Goal: Transaction & Acquisition: Purchase product/service

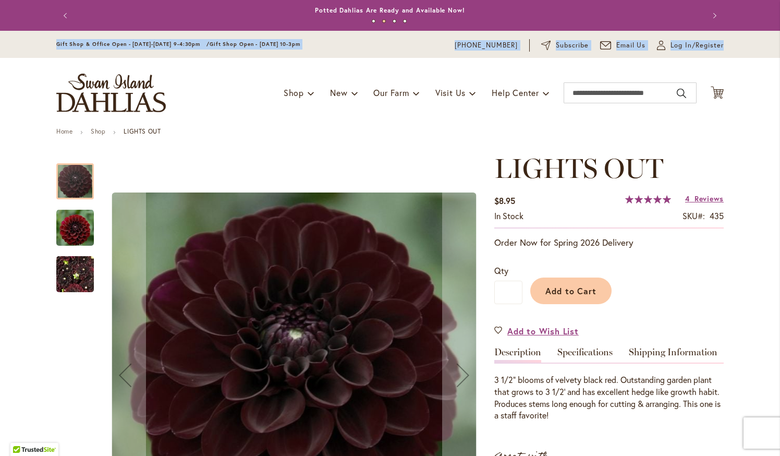
drag, startPoint x: 771, startPoint y: 19, endPoint x: 770, endPoint y: 39, distance: 19.9
click at [771, 41] on body "Skip to Accessibility Information The store will not work correctly in the case…" at bounding box center [390, 228] width 780 height 456
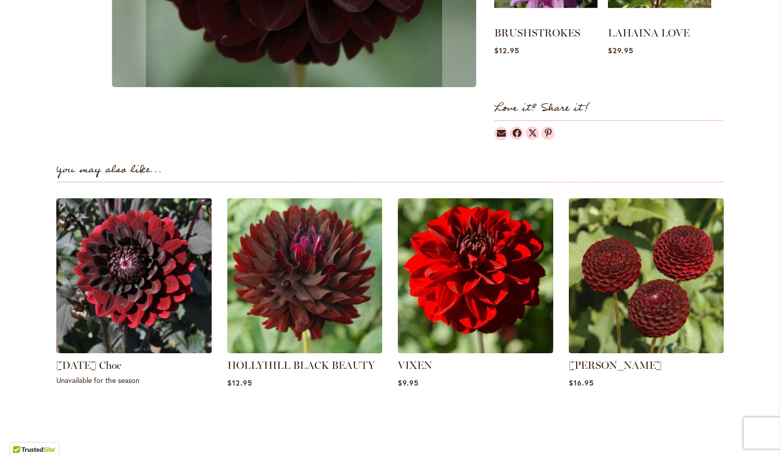
scroll to position [582, 0]
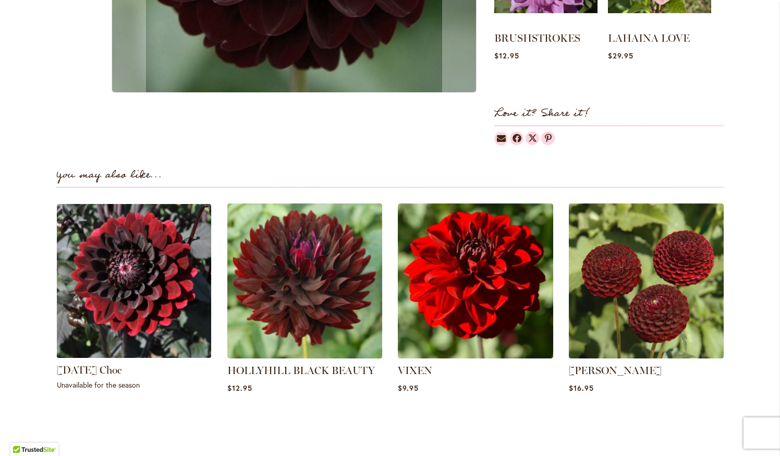
click at [141, 278] on img at bounding box center [134, 281] width 162 height 162
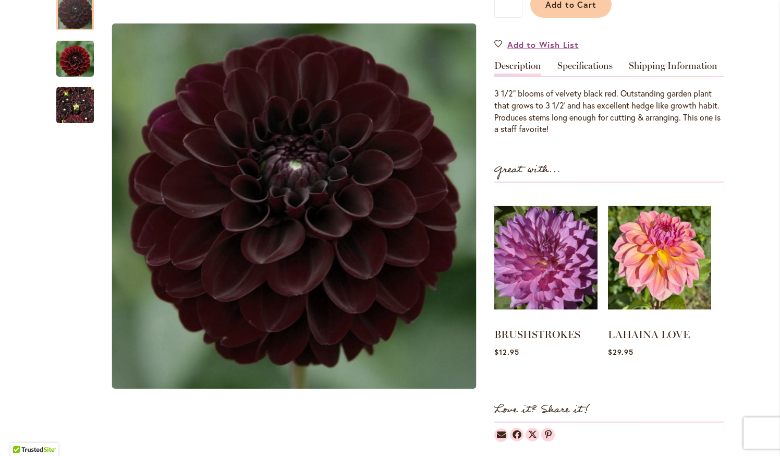
scroll to position [261, 0]
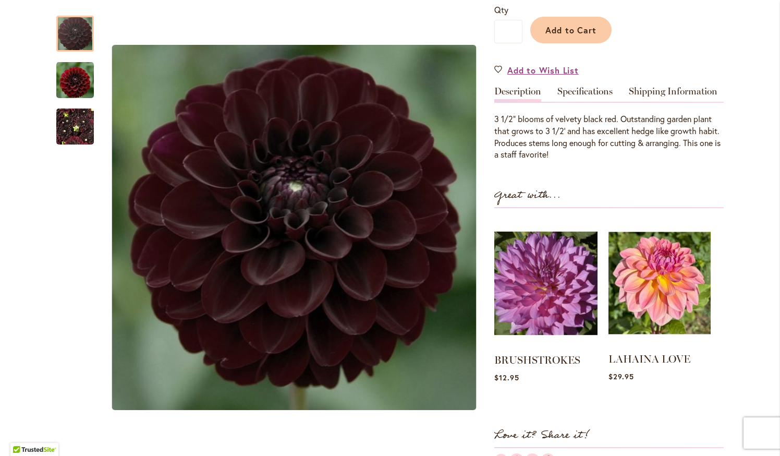
click at [671, 298] on img at bounding box center [659, 283] width 102 height 128
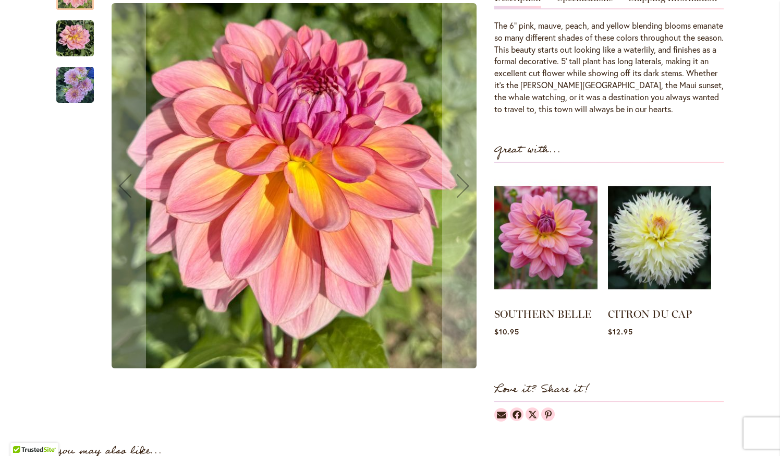
scroll to position [378, 0]
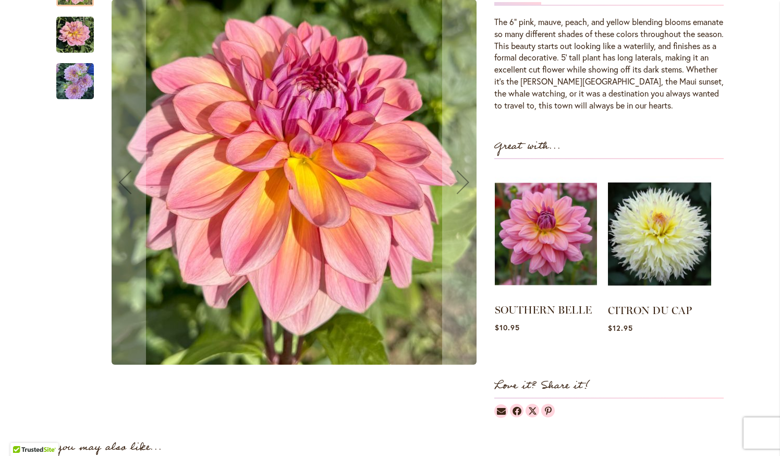
click at [543, 240] on img at bounding box center [546, 234] width 102 height 128
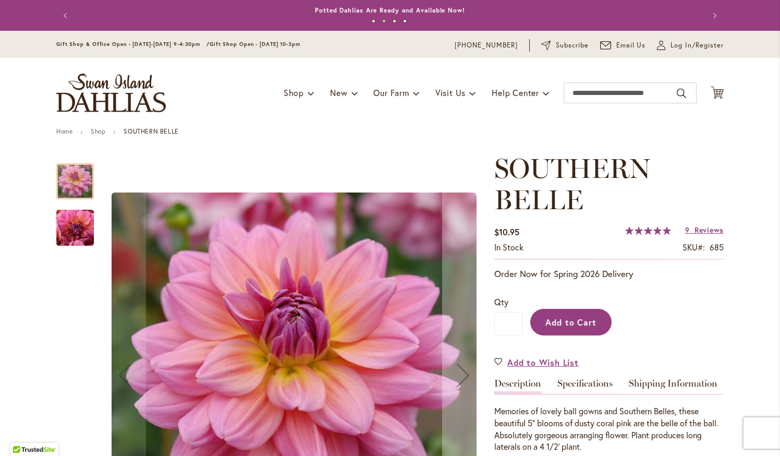
click at [587, 319] on span "Add to Cart" at bounding box center [571, 321] width 52 height 11
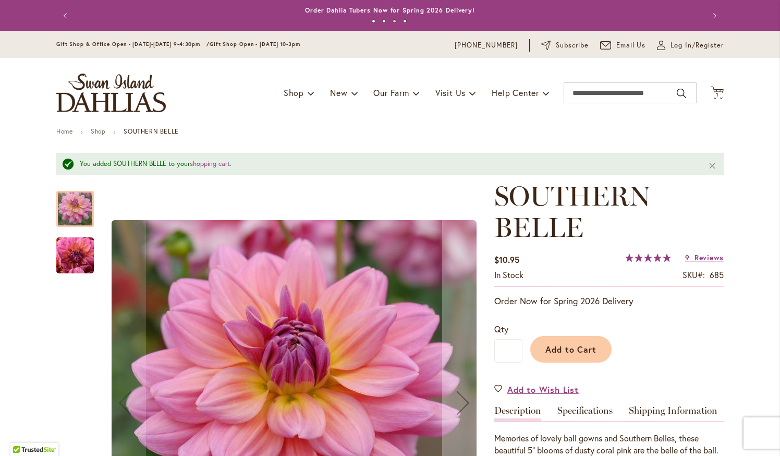
click at [61, 10] on button "Previous" at bounding box center [66, 15] width 21 height 21
click at [61, 11] on button "Previous" at bounding box center [66, 15] width 21 height 21
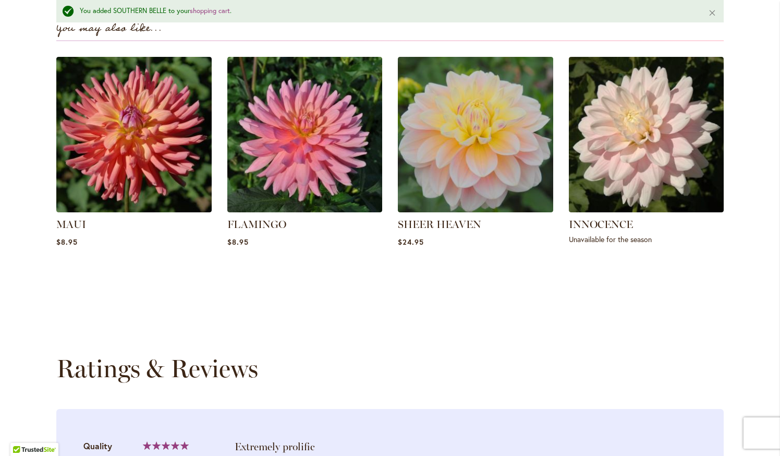
scroll to position [785, 0]
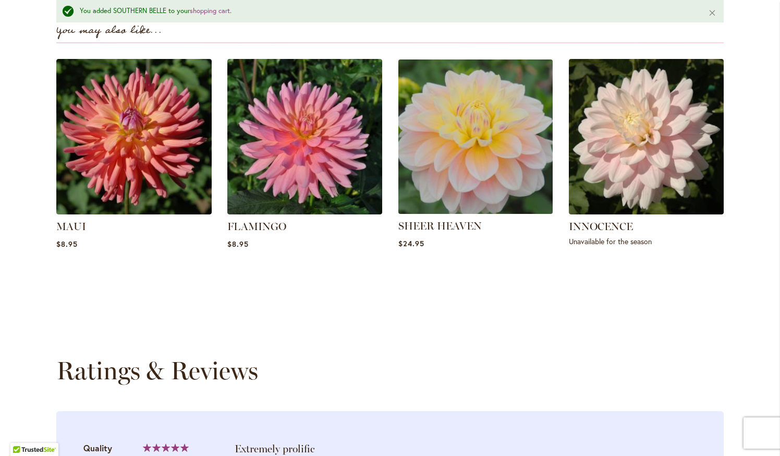
click at [436, 170] on img at bounding box center [476, 137] width 162 height 162
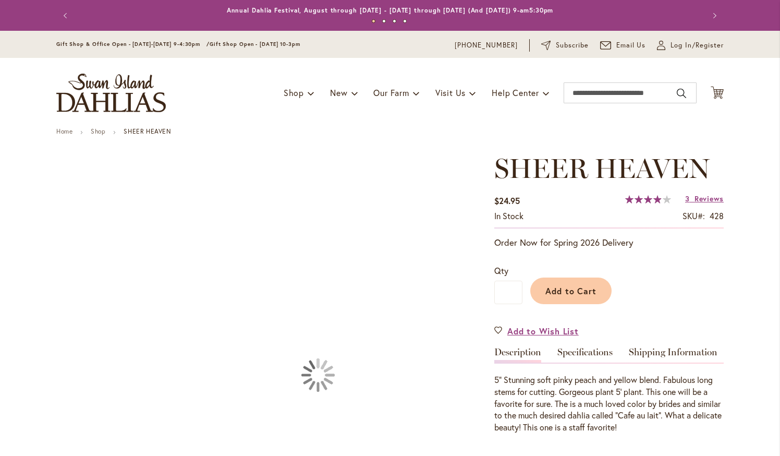
click at [436, 170] on div "Skip to the end of the images gallery Skip to the beginning of the images galle…" at bounding box center [269, 447] width 427 height 588
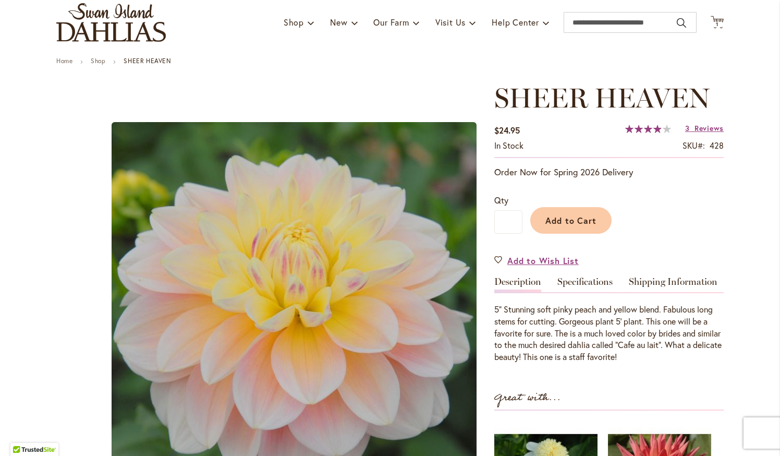
scroll to position [73, 0]
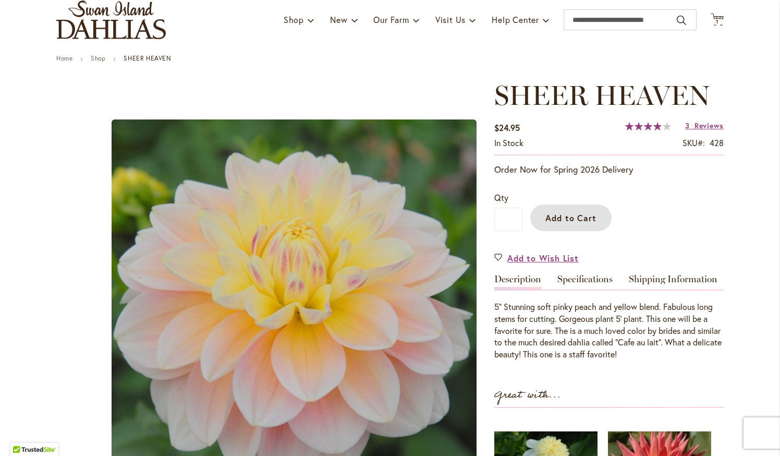
click at [590, 215] on span "Add to Cart" at bounding box center [571, 217] width 52 height 11
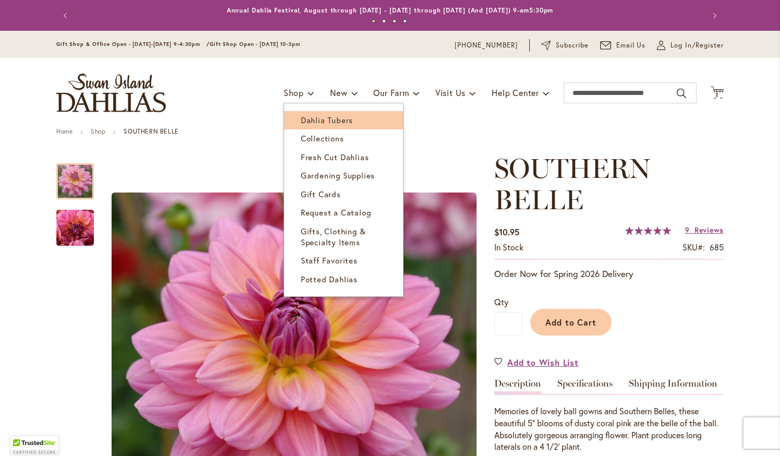
click at [304, 113] on link "Dahlia Tubers" at bounding box center [343, 120] width 119 height 18
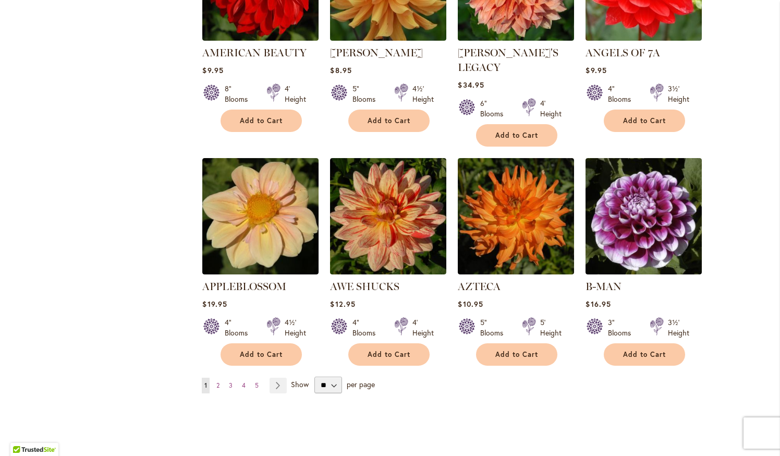
scroll to position [775, 0]
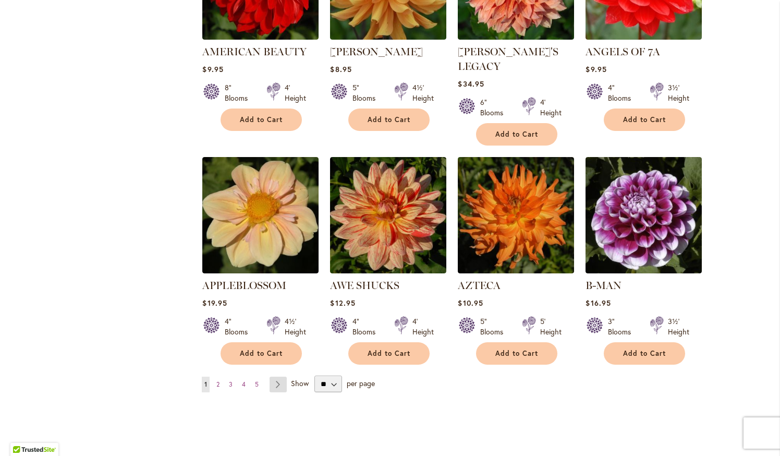
click at [279, 376] on link "Page Next" at bounding box center [277, 384] width 17 height 16
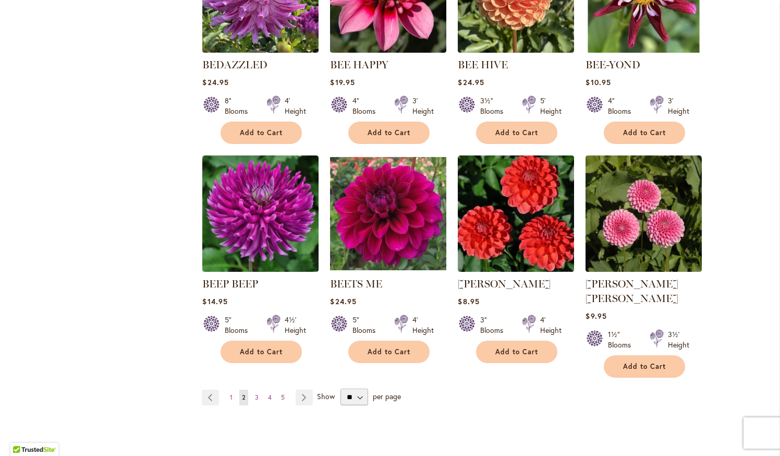
scroll to position [782, 0]
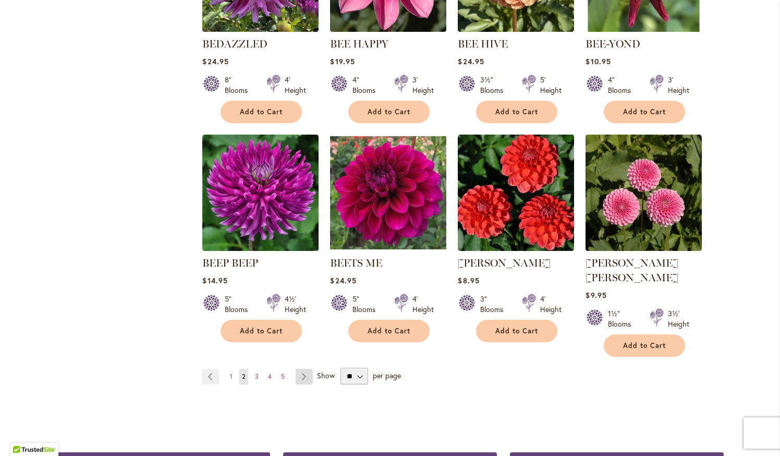
click at [306, 368] on link "Page Next" at bounding box center [304, 376] width 17 height 16
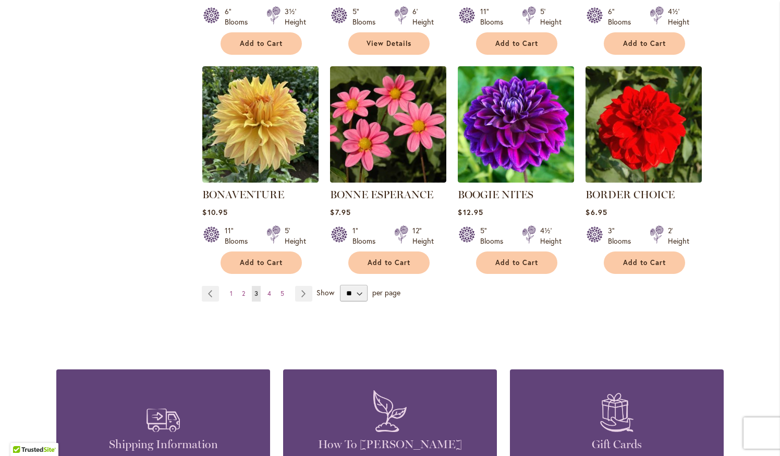
scroll to position [853, 0]
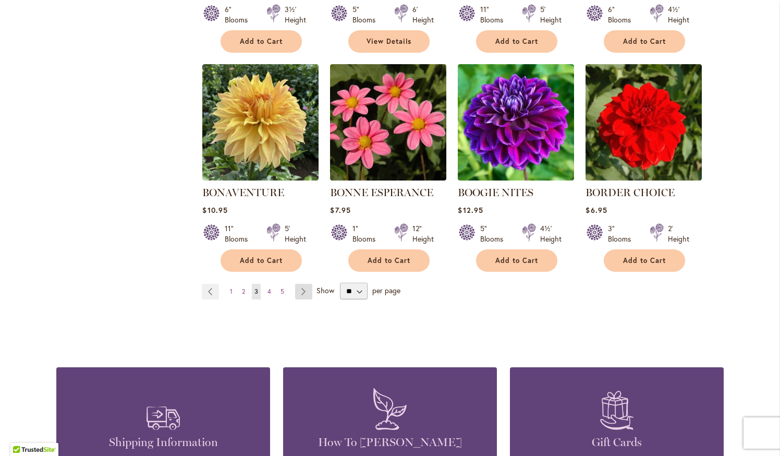
click at [305, 289] on link "Page Next" at bounding box center [303, 292] width 17 height 16
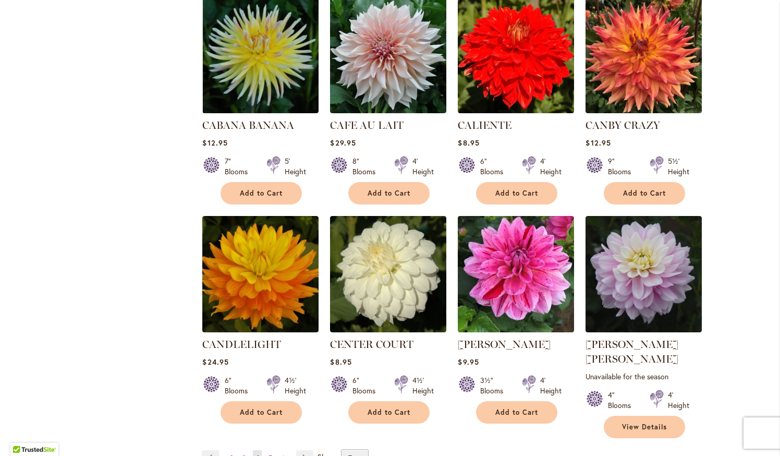
scroll to position [719, 0]
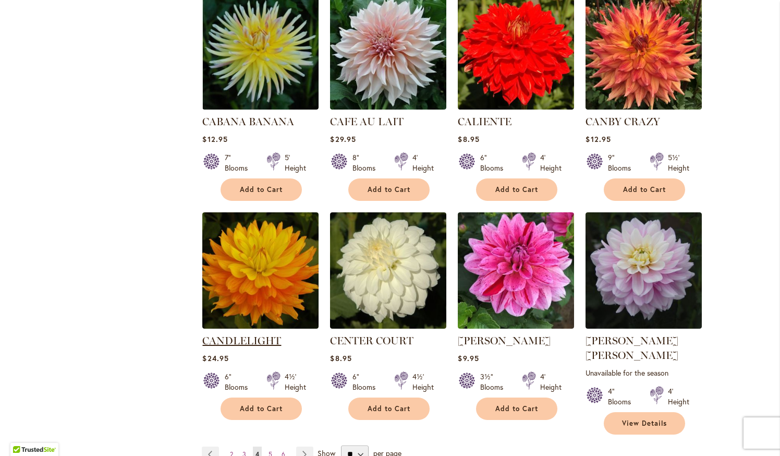
click at [261, 335] on link "CANDLELIGHT" at bounding box center [241, 340] width 79 height 13
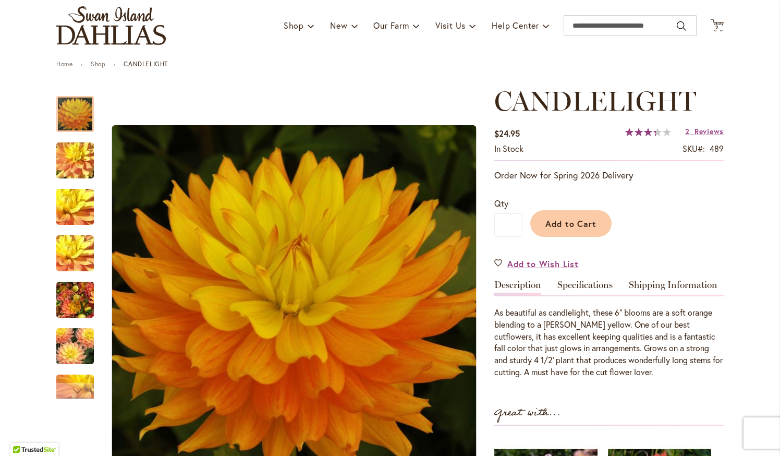
scroll to position [68, 0]
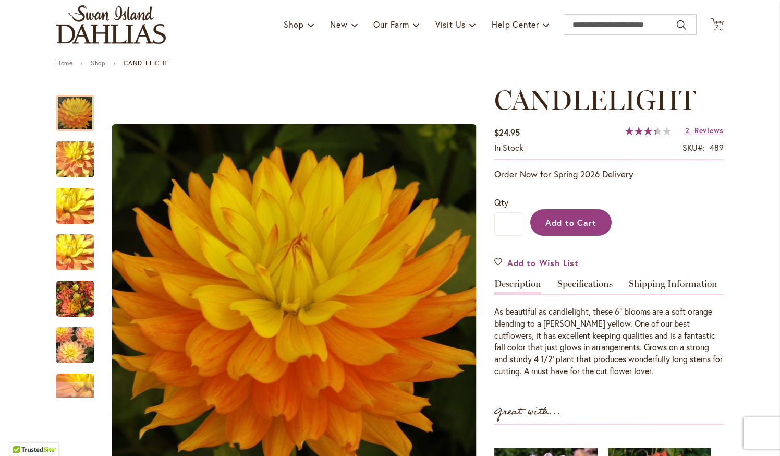
click at [572, 213] on button "Add to Cart" at bounding box center [570, 222] width 81 height 27
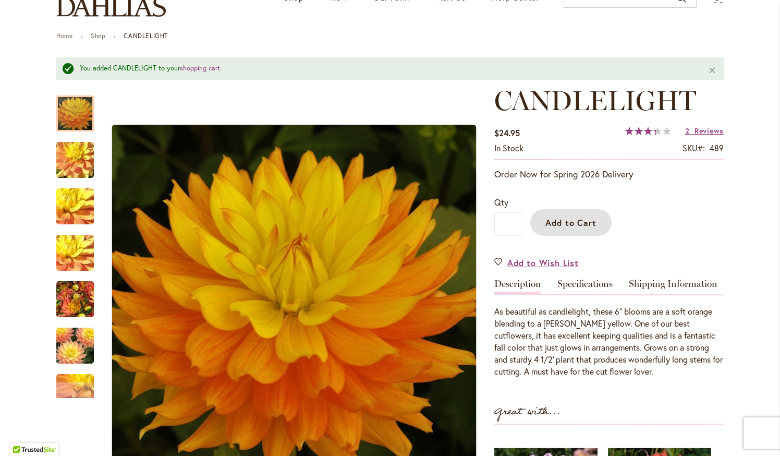
scroll to position [104, 0]
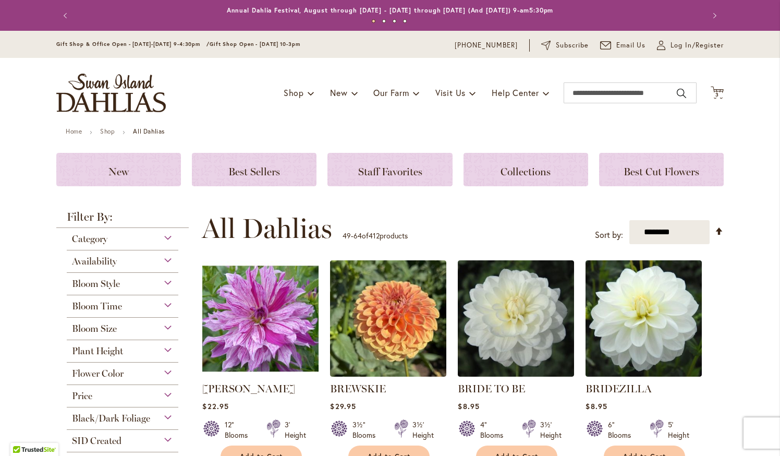
drag, startPoint x: 766, startPoint y: 70, endPoint x: 769, endPoint y: 108, distance: 38.1
click at [769, 108] on header "Skip to Content Gift Shop & Office Open - [DATE]-[DATE] 9-4:30pm / Gift Shop Op…" at bounding box center [390, 79] width 780 height 97
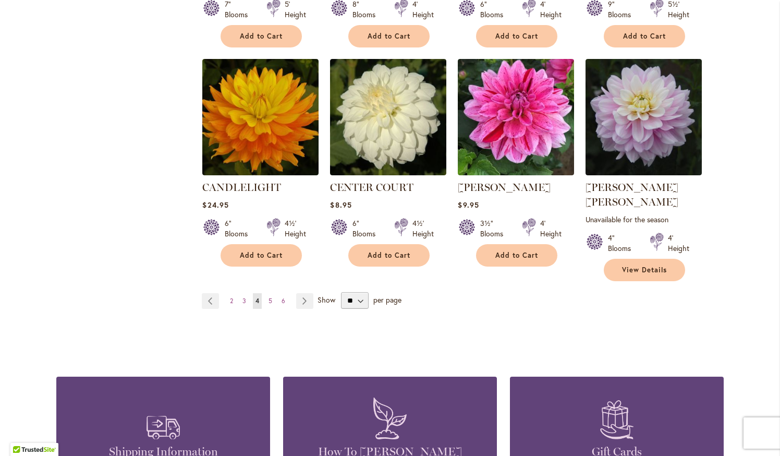
scroll to position [868, 0]
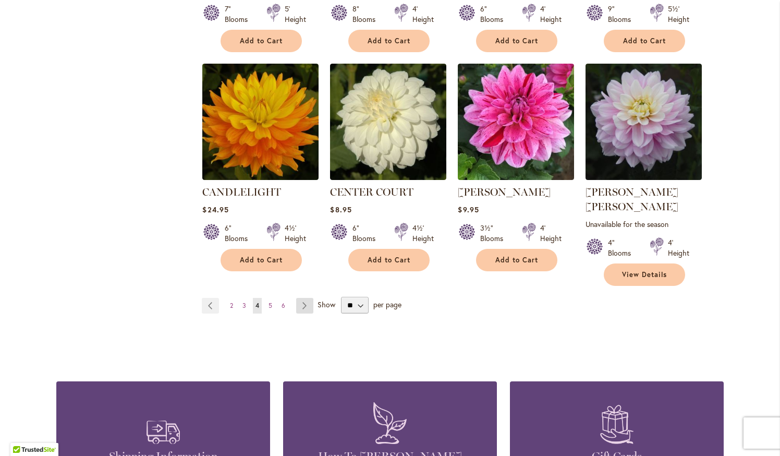
click at [303, 298] on link "Page Next" at bounding box center [304, 306] width 17 height 16
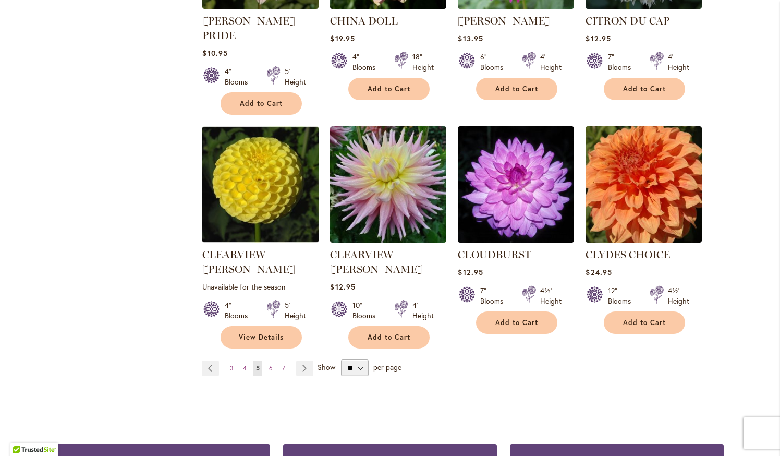
scroll to position [820, 0]
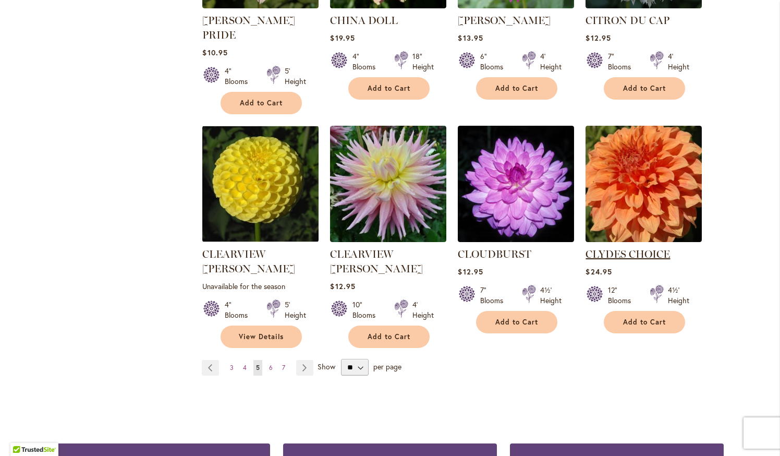
click at [616, 248] on link "CLYDES CHOICE" at bounding box center [627, 254] width 84 height 13
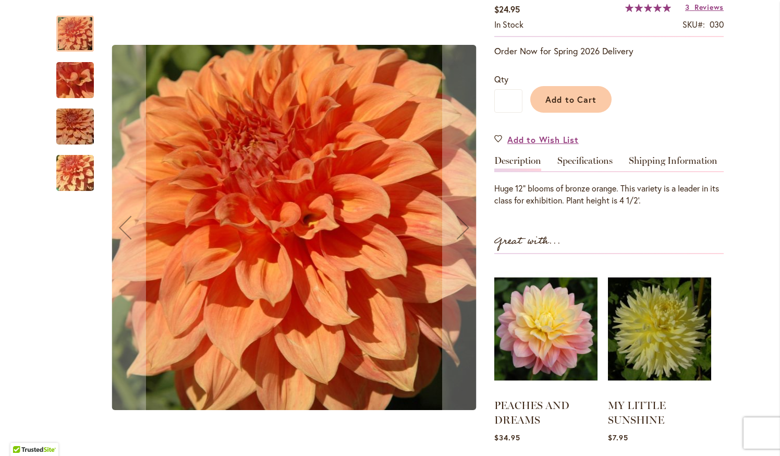
scroll to position [192, 0]
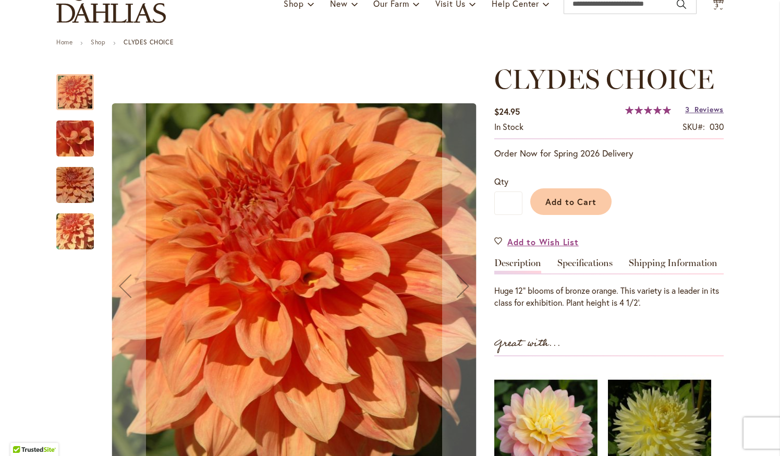
click at [709, 109] on span "Reviews" at bounding box center [708, 109] width 29 height 10
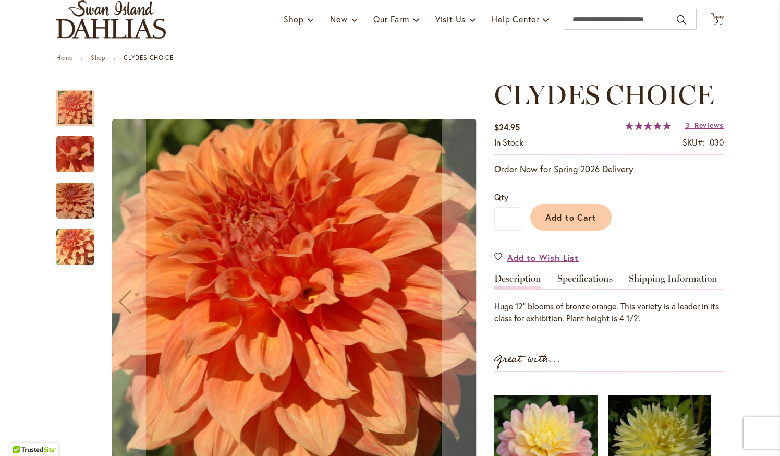
scroll to position [75, 0]
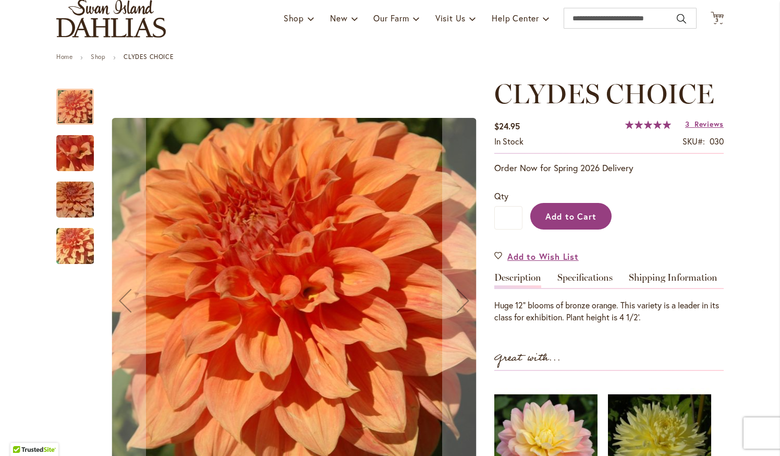
click at [583, 211] on span "Add to Cart" at bounding box center [571, 216] width 52 height 11
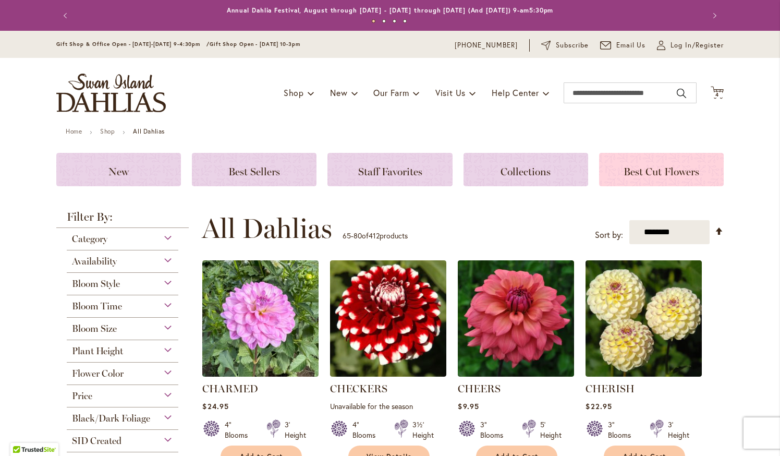
click at [712, 171] on div "Best Cut Flowers" at bounding box center [661, 169] width 125 height 33
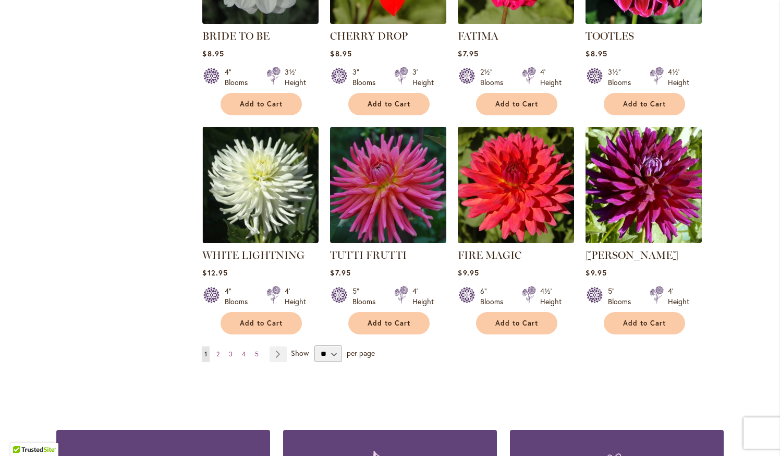
scroll to position [785, 0]
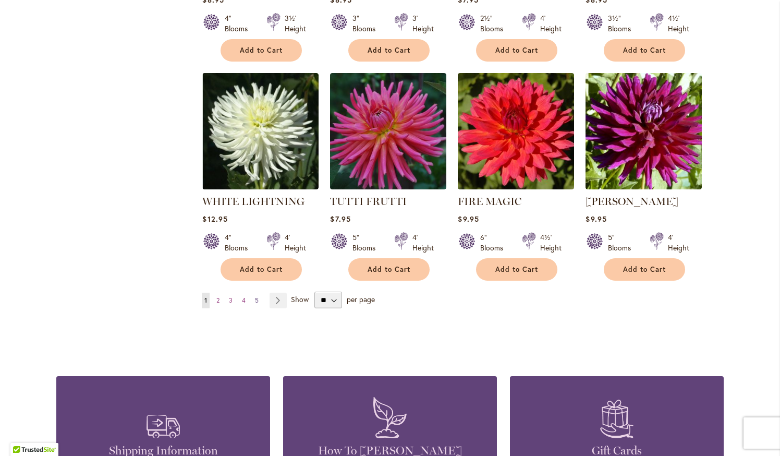
click at [255, 298] on link "Page 5" at bounding box center [256, 300] width 9 height 16
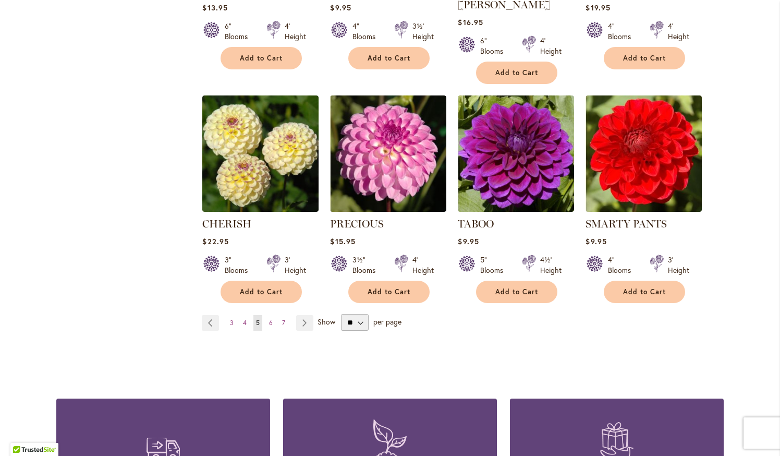
scroll to position [788, 0]
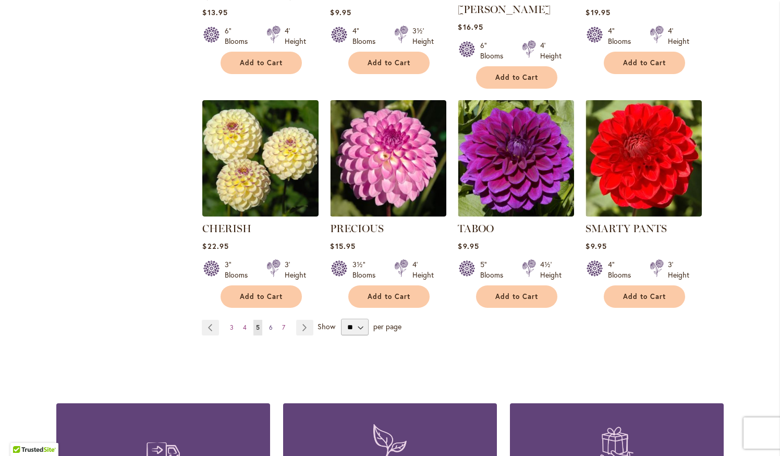
click at [268, 319] on link "Page 6" at bounding box center [270, 327] width 9 height 16
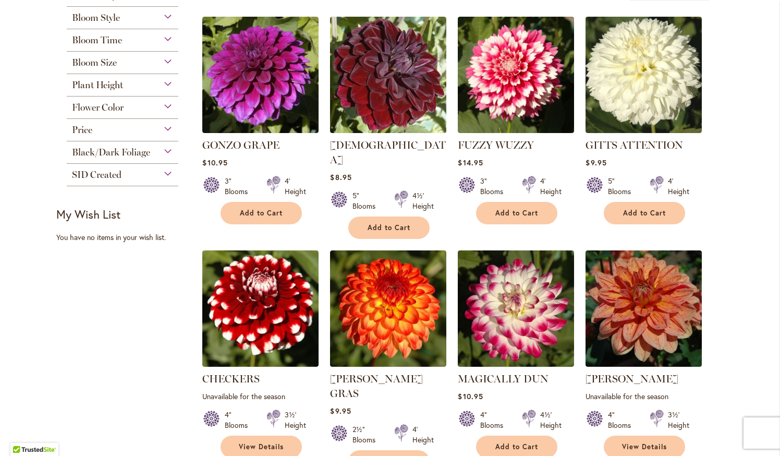
scroll to position [181, 0]
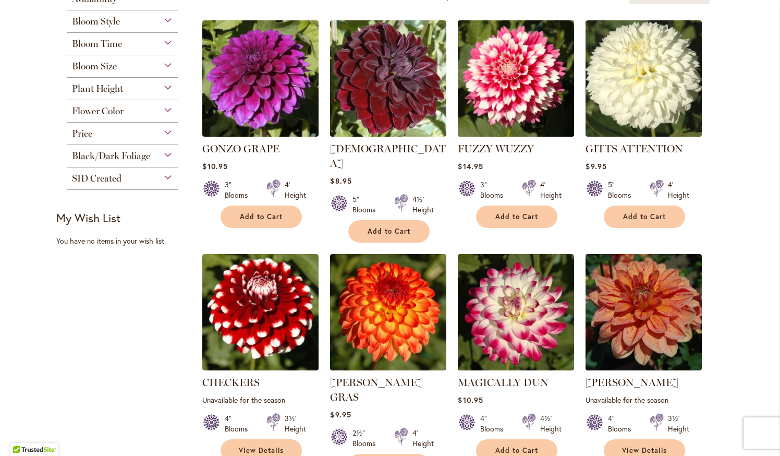
click at [509, 72] on img at bounding box center [516, 78] width 122 height 122
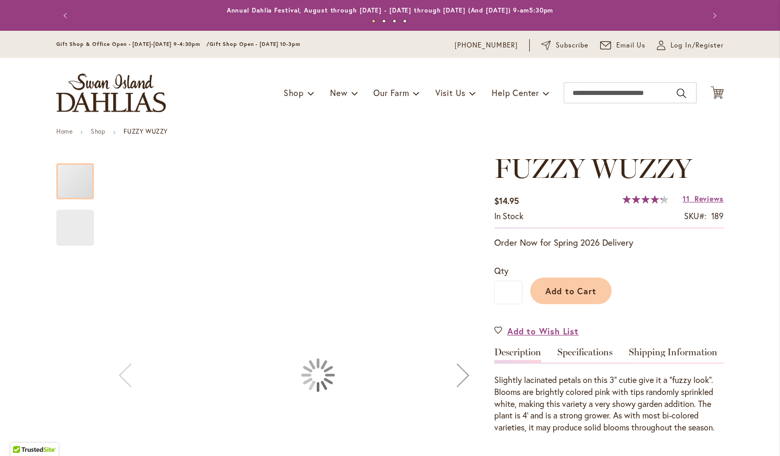
click at [532, 112] on div "Toggle Nav Shop Dahlia Tubers Collections Fresh Cut Dahlias Gardening Supplies …" at bounding box center [390, 93] width 688 height 70
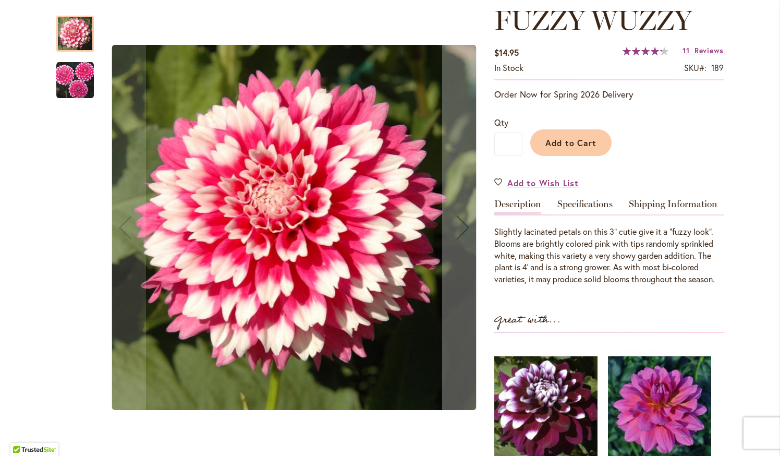
scroll to position [168, 0]
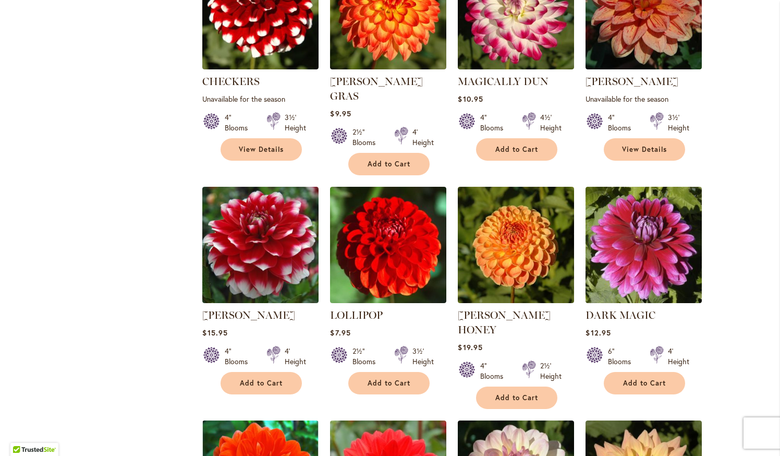
scroll to position [512, 0]
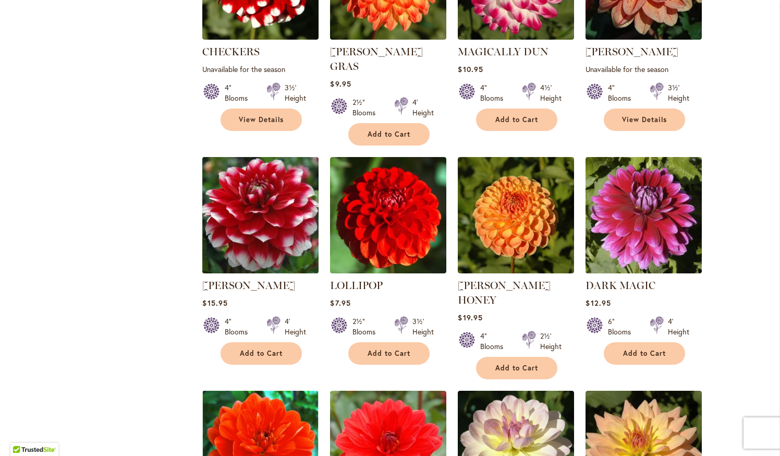
click at [265, 188] on img at bounding box center [261, 215] width 122 height 122
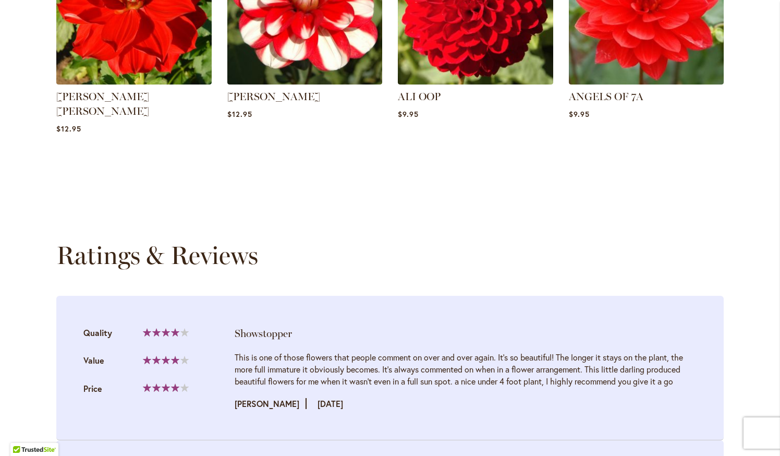
scroll to position [625, 0]
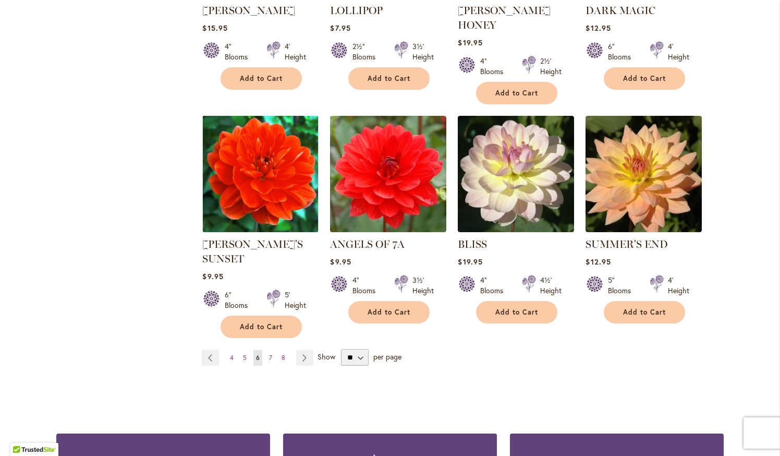
scroll to position [790, 0]
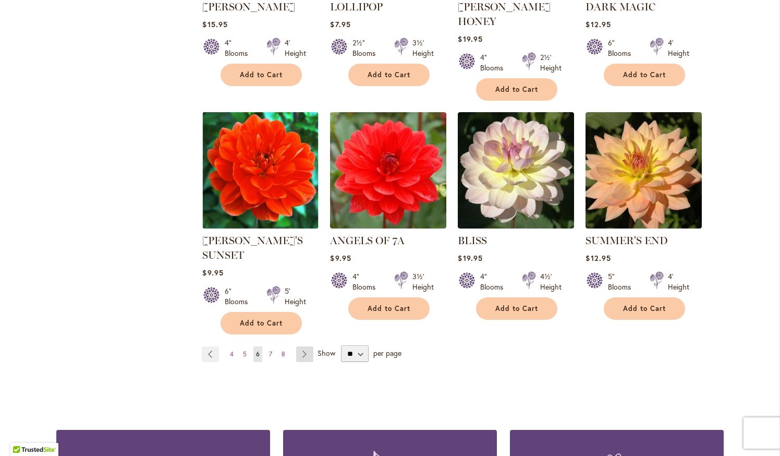
click at [300, 346] on link "Page Next" at bounding box center [304, 354] width 17 height 16
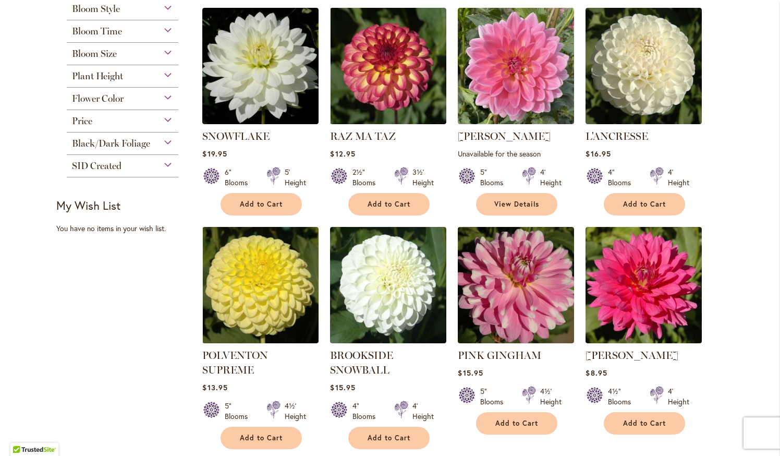
scroll to position [189, 0]
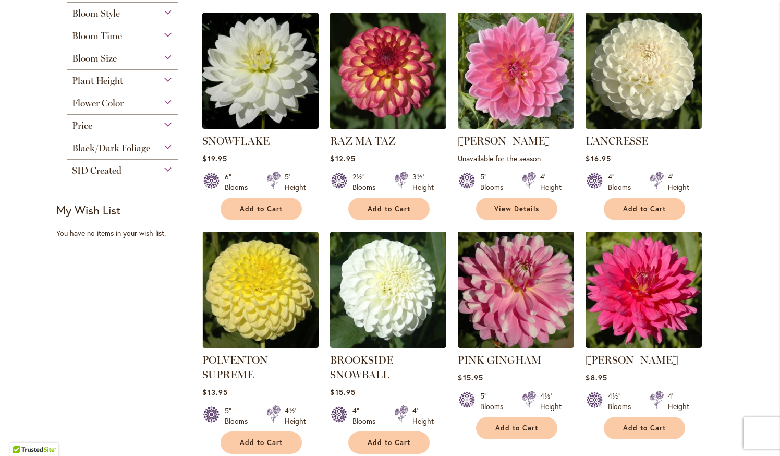
click at [390, 77] on img at bounding box center [388, 70] width 122 height 122
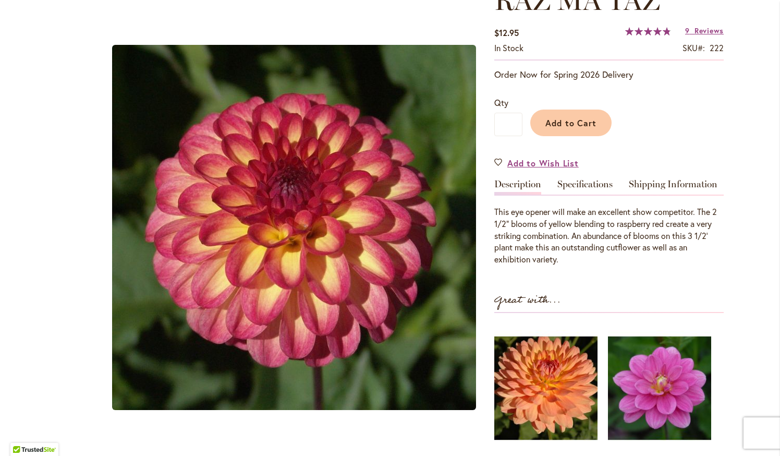
scroll to position [157, 0]
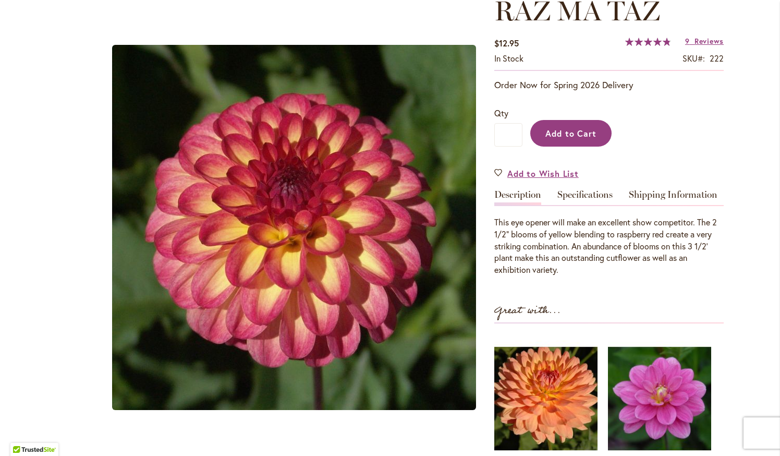
click at [560, 128] on span "Add to Cart" at bounding box center [571, 133] width 52 height 11
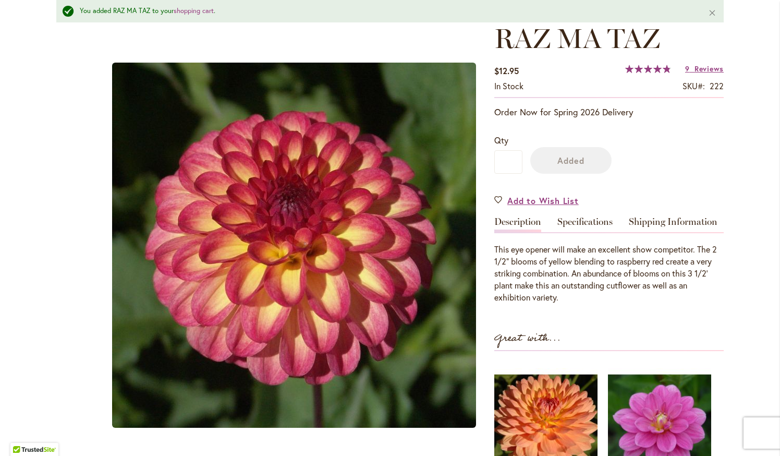
scroll to position [185, 0]
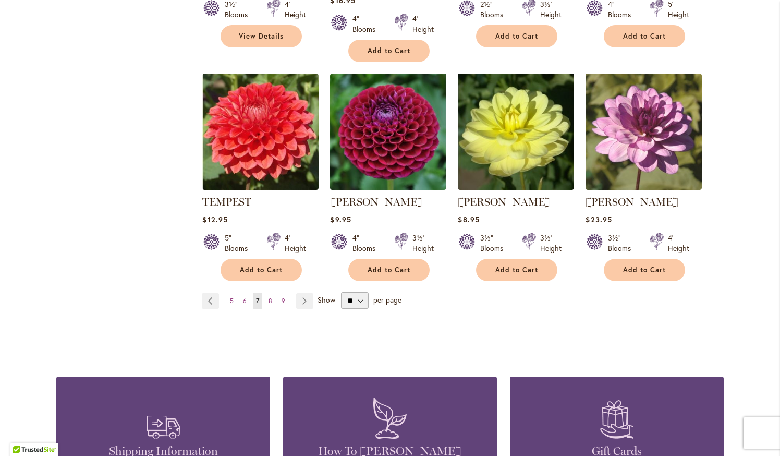
scroll to position [806, 0]
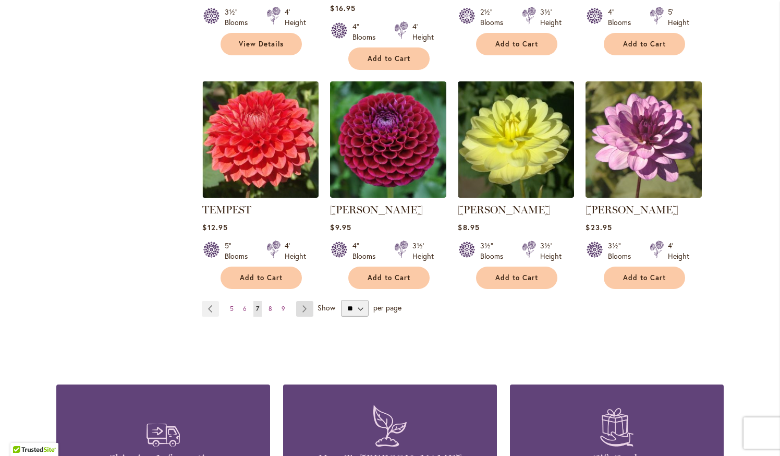
click at [296, 301] on link "Page Next" at bounding box center [304, 309] width 17 height 16
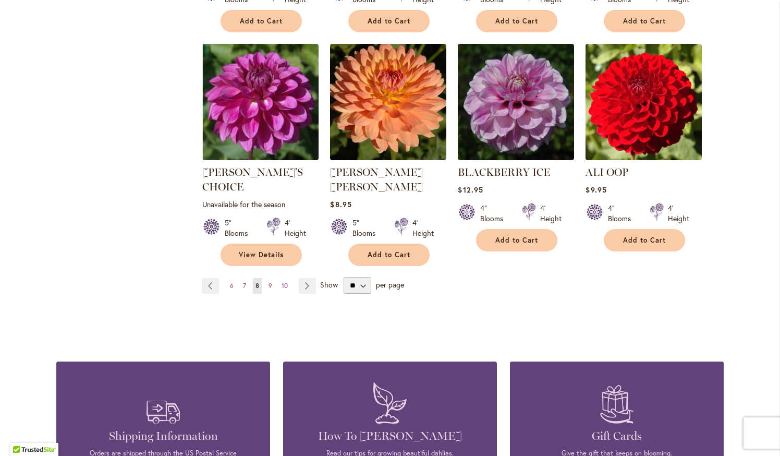
scroll to position [827, 0]
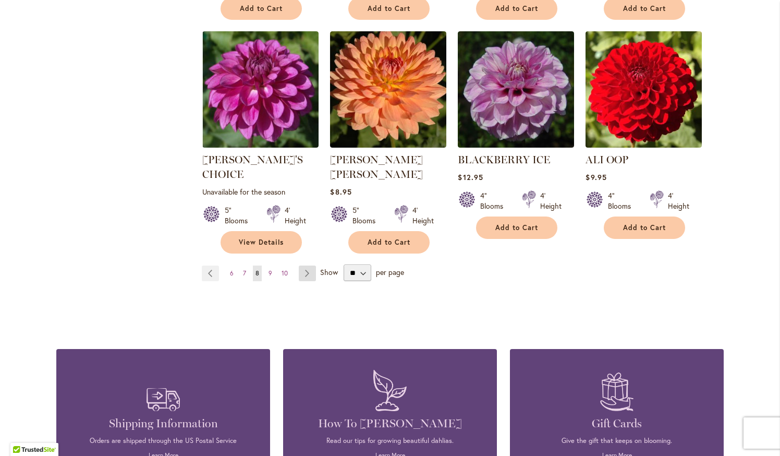
click at [306, 265] on link "Page Next" at bounding box center [307, 273] width 17 height 16
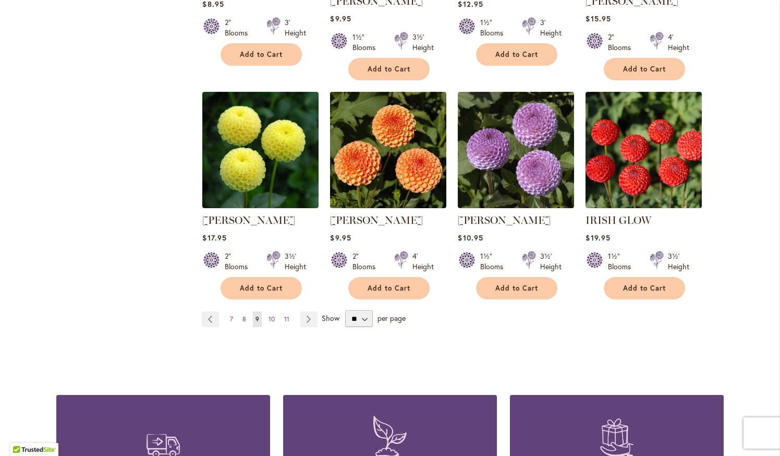
scroll to position [809, 0]
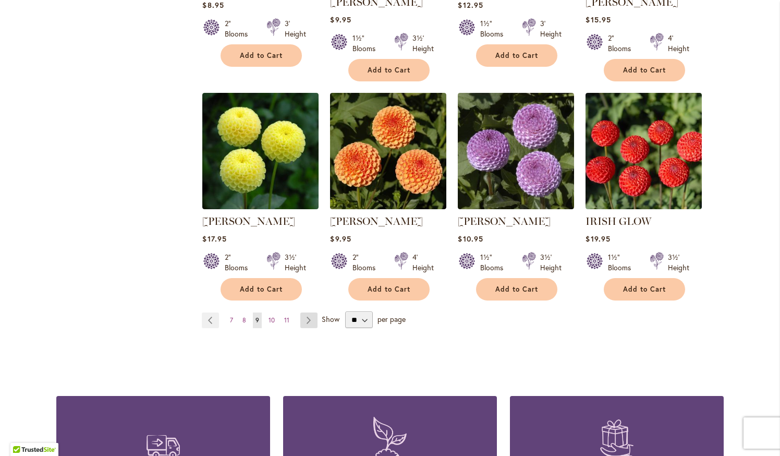
click at [306, 312] on link "Page Next" at bounding box center [308, 320] width 17 height 16
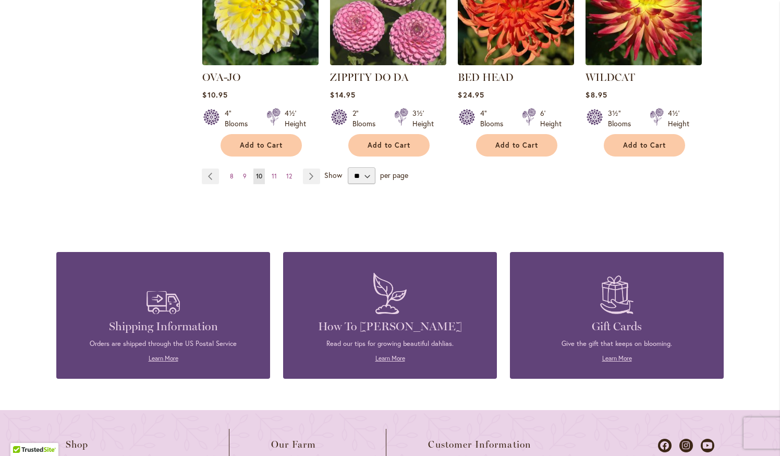
scroll to position [915, 0]
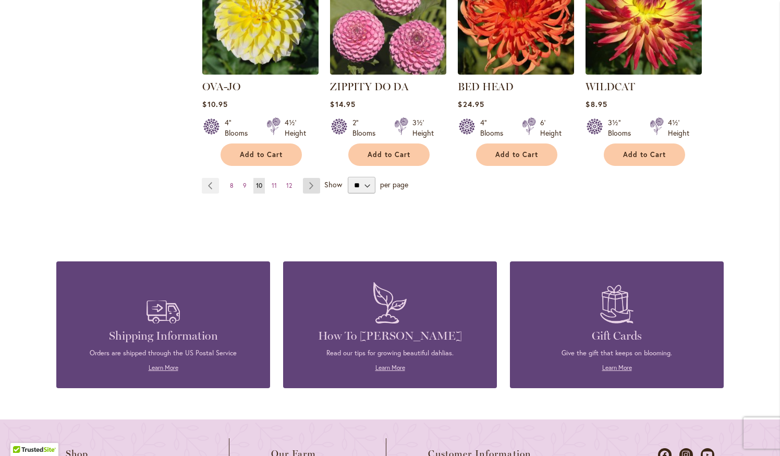
click at [305, 178] on link "Page Next" at bounding box center [311, 186] width 17 height 16
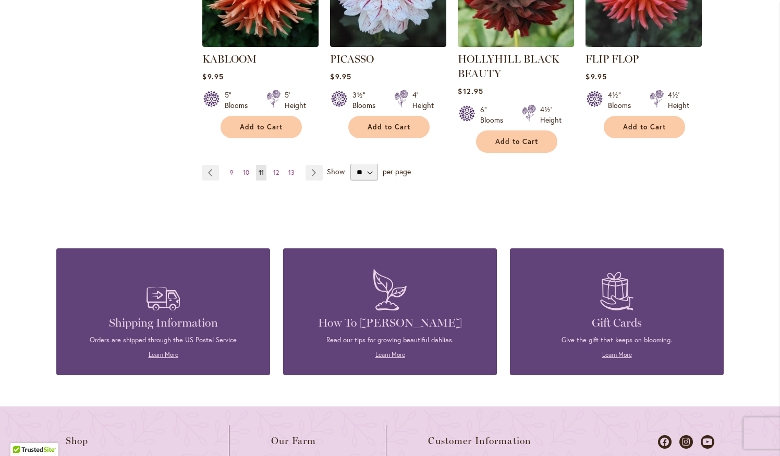
scroll to position [950, 0]
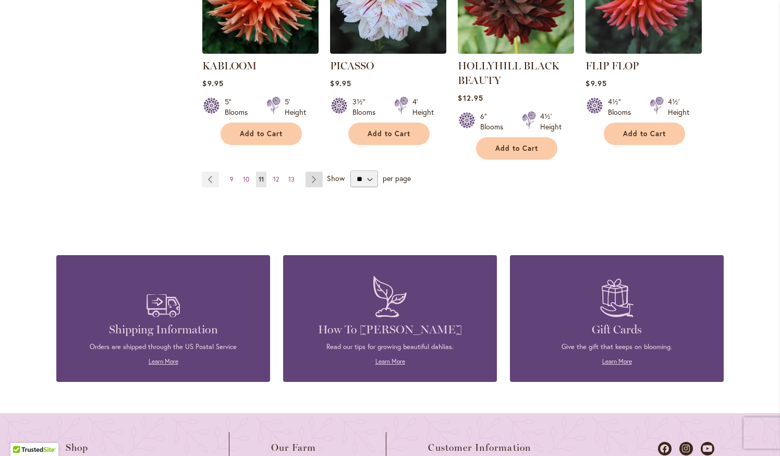
click at [305, 171] on link "Page Next" at bounding box center [313, 179] width 17 height 16
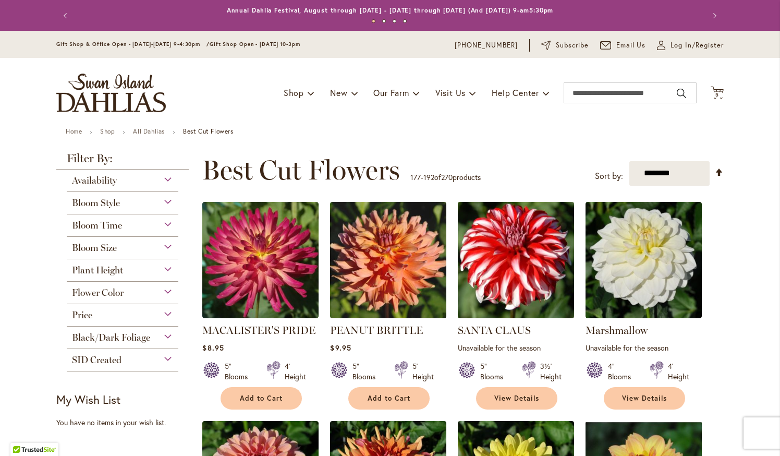
click at [523, 236] on img at bounding box center [516, 260] width 122 height 122
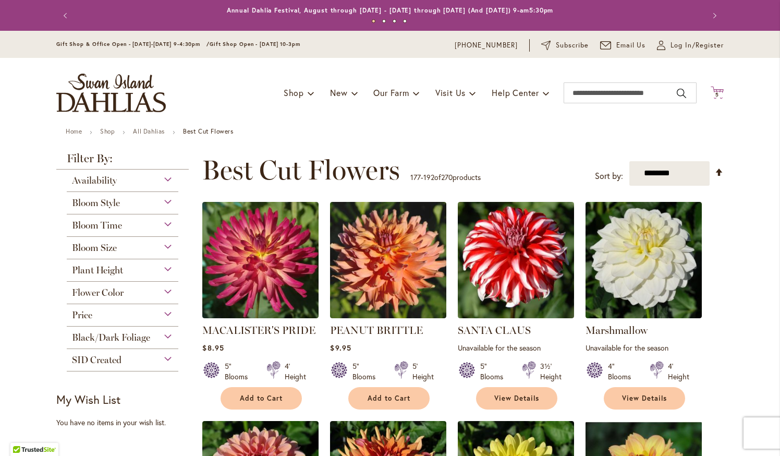
click at [710, 92] on icon "Cart .cls-1 { fill: #231f20; }" at bounding box center [716, 92] width 13 height 13
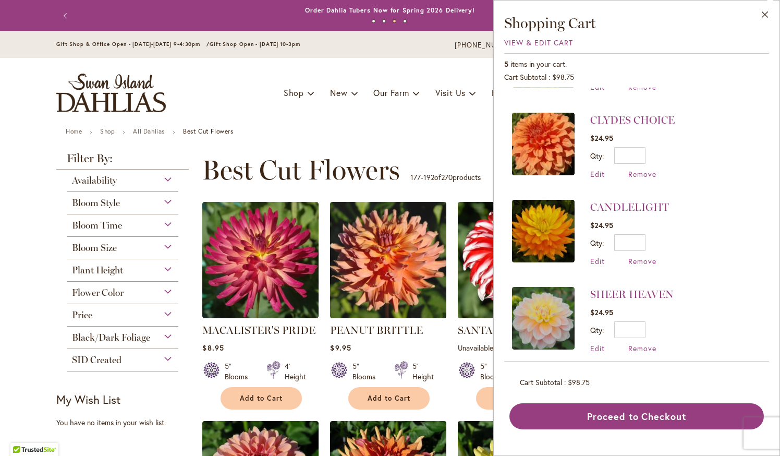
scroll to position [163, 0]
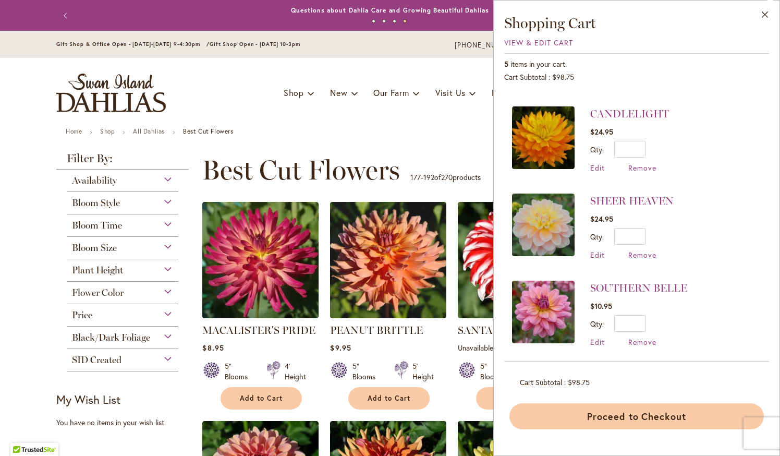
click at [617, 412] on button "Proceed to Checkout" at bounding box center [636, 416] width 254 height 26
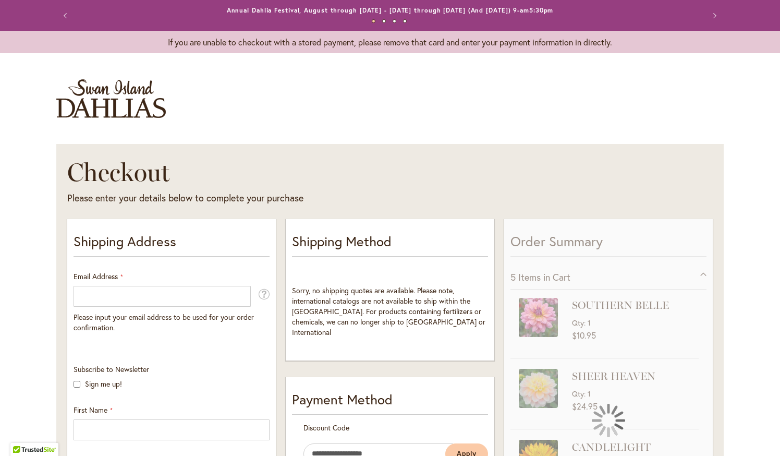
select select "**"
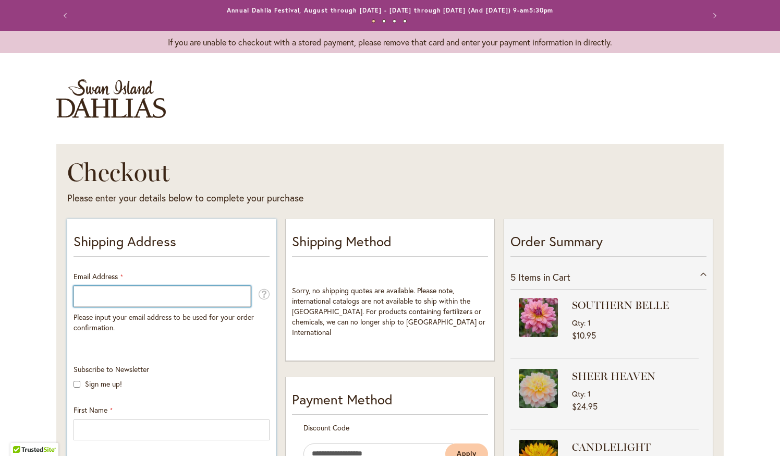
click at [133, 301] on input "Email Address" at bounding box center [161, 296] width 177 height 21
type input "**********"
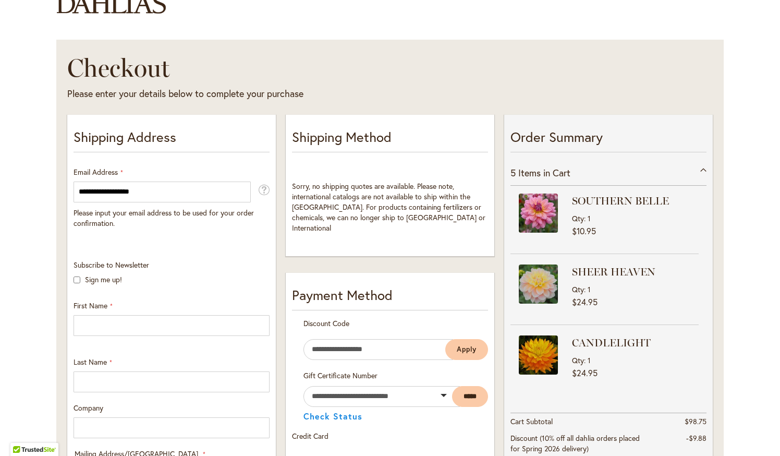
scroll to position [193, 0]
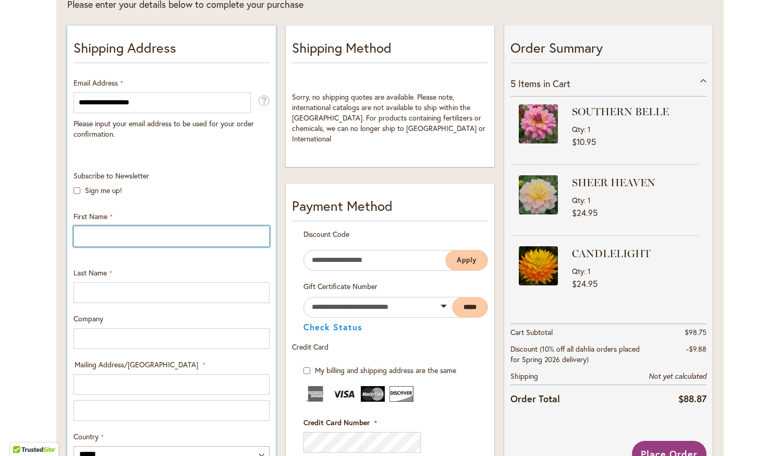
click at [158, 226] on input "First Name" at bounding box center [171, 236] width 196 height 21
type input "******"
type input "*****"
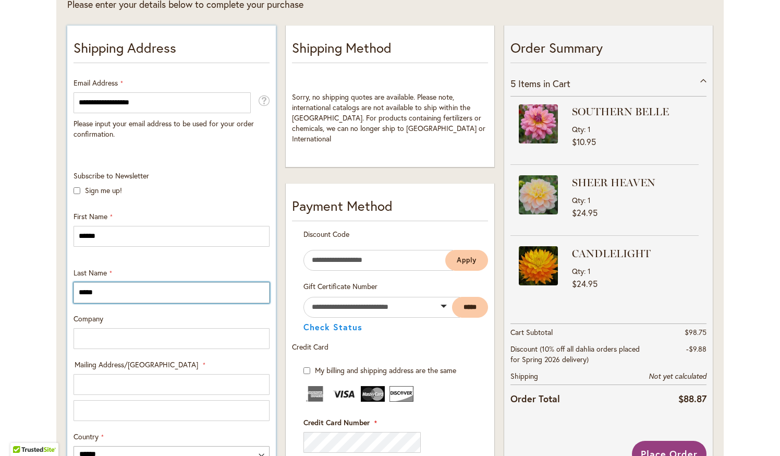
type input "**********"
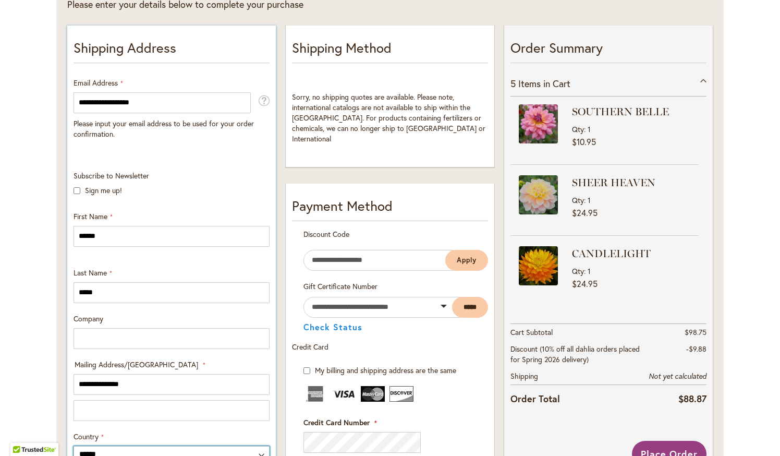
select select "**"
type input "**********"
type input "*****"
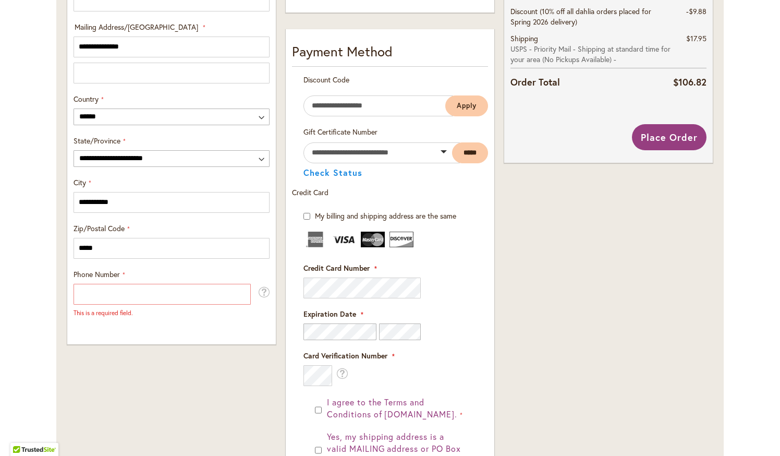
scroll to position [533, 0]
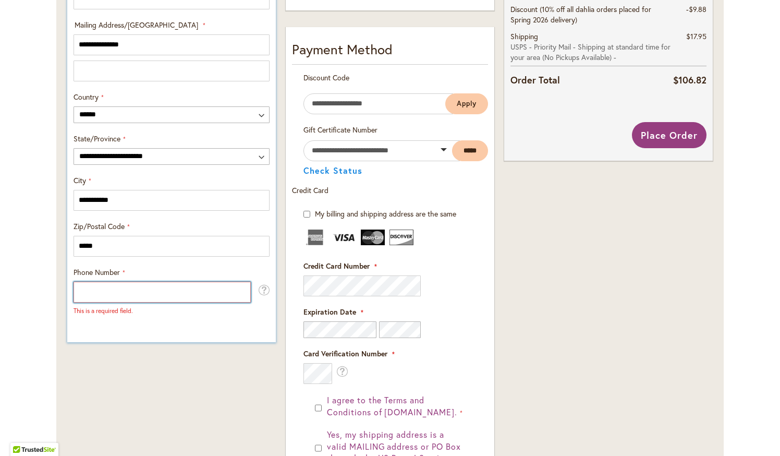
click at [93, 291] on input "Phone Number" at bounding box center [161, 291] width 177 height 21
type input "**********"
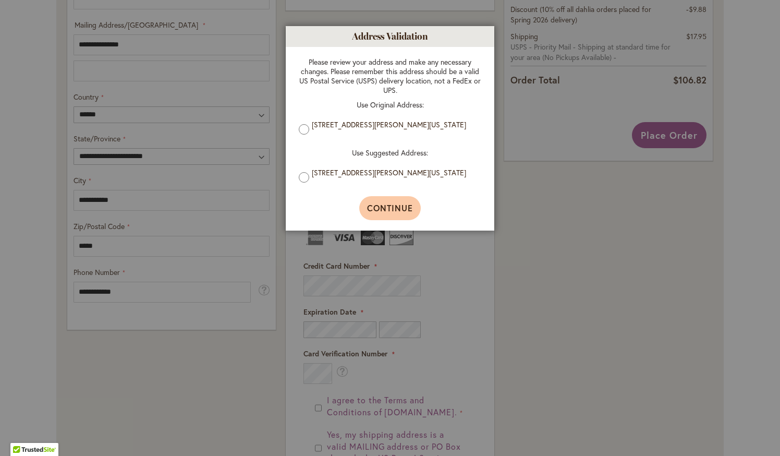
click at [388, 203] on button "Continue" at bounding box center [390, 208] width 62 height 24
type input "**********"
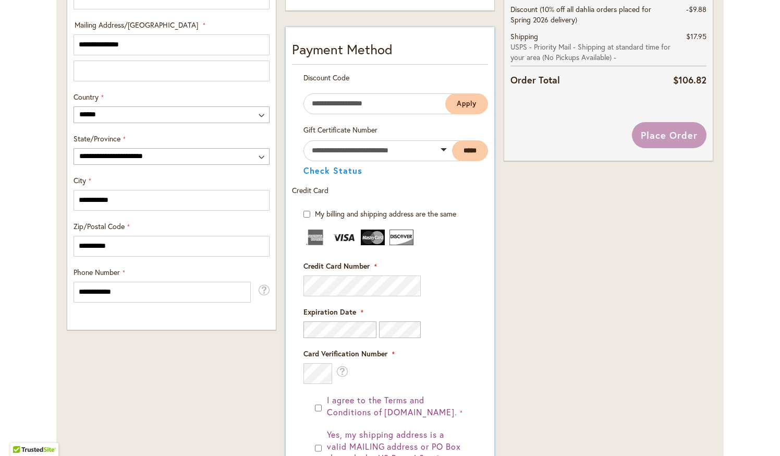
click at [362, 276] on fieldset "Payment Information Payment Method Discount Code Enter discount code Apply Gift…" at bounding box center [390, 309] width 196 height 538
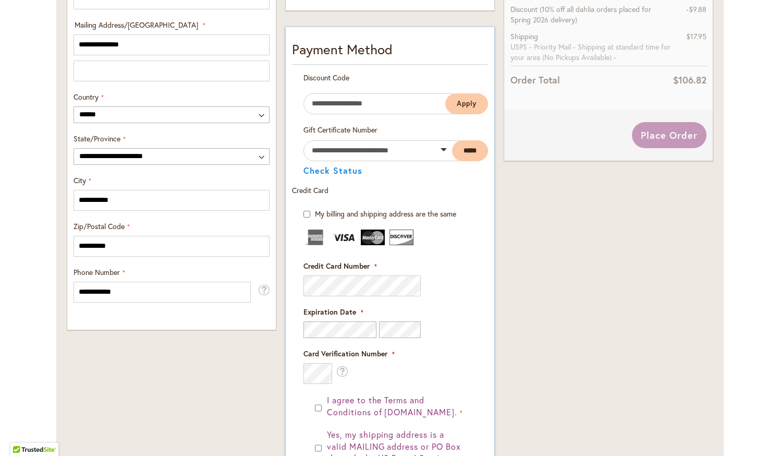
click at [362, 277] on fieldset "Payment Information Payment Method Discount Code Enter discount code Apply Gift…" at bounding box center [390, 309] width 196 height 538
click at [360, 279] on fieldset "Payment Information Payment Method Discount Code Enter discount code Apply Gift…" at bounding box center [390, 309] width 196 height 538
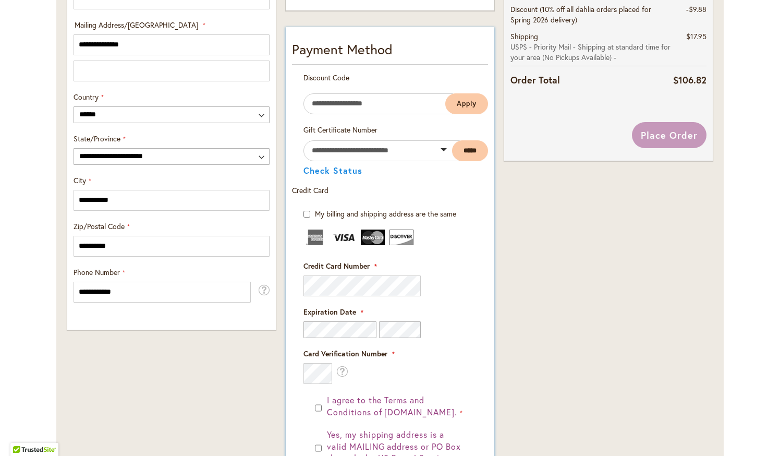
click at [351, 283] on fieldset "Payment Information Payment Method Discount Code Enter discount code Apply Gift…" at bounding box center [390, 309] width 196 height 538
click at [345, 280] on fieldset "Payment Information Payment Method Discount Code Enter discount code Apply Gift…" at bounding box center [390, 309] width 196 height 538
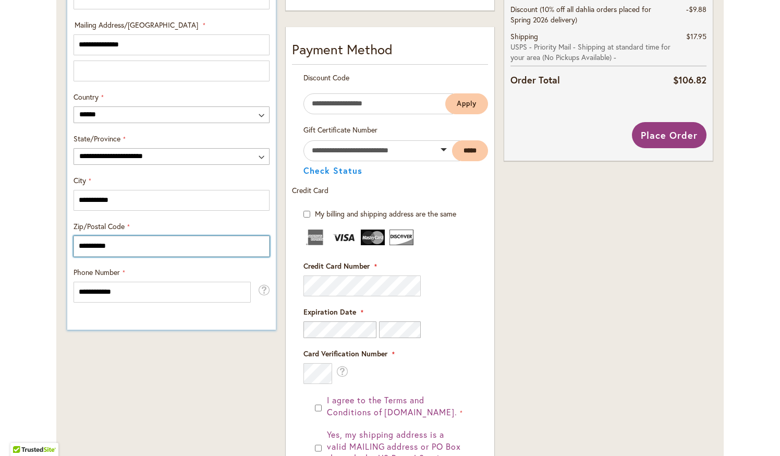
click at [150, 245] on input "**********" at bounding box center [171, 246] width 196 height 21
click at [129, 245] on input "**********" at bounding box center [171, 246] width 196 height 21
type input "*****"
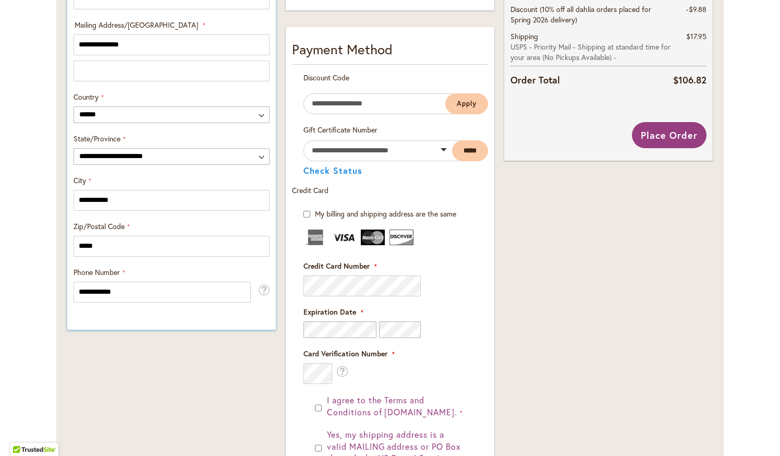
type input "**********"
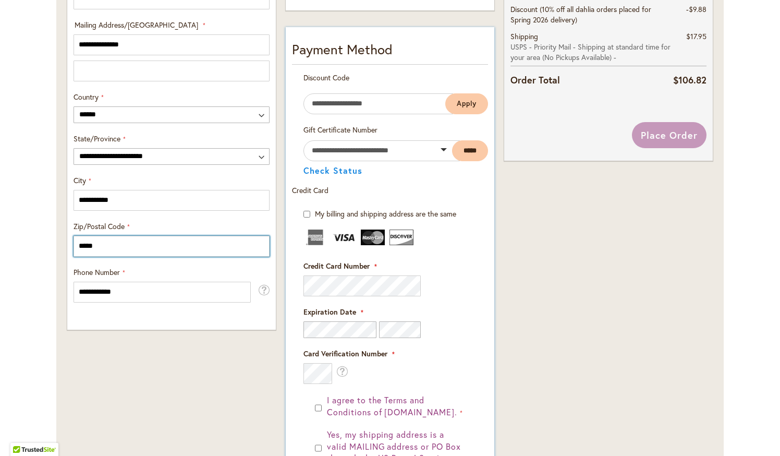
type input "*****"
drag, startPoint x: 293, startPoint y: 288, endPoint x: 311, endPoint y: 285, distance: 17.9
click at [294, 287] on div "Payment Information Payment Method Discount Code Enter discount code Apply" at bounding box center [390, 313] width 208 height 573
click at [328, 282] on fieldset "Payment Information Payment Method Discount Code Enter discount code Apply Gift…" at bounding box center [390, 309] width 196 height 538
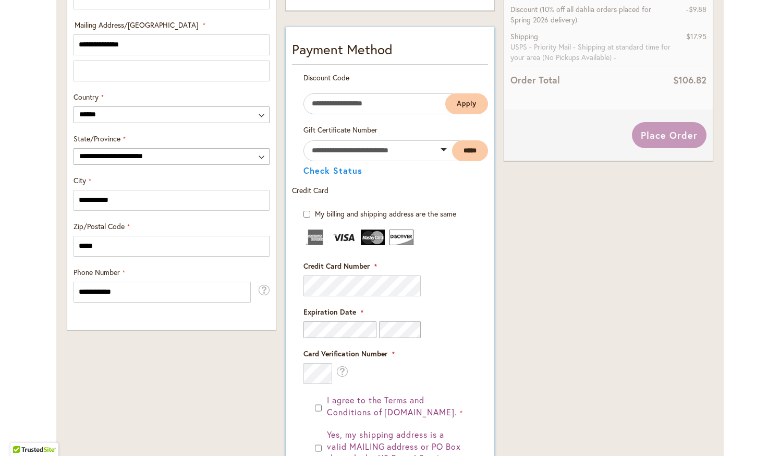
click at [325, 281] on fieldset "Payment Information Payment Method Discount Code Enter discount code Apply Gift…" at bounding box center [390, 309] width 196 height 538
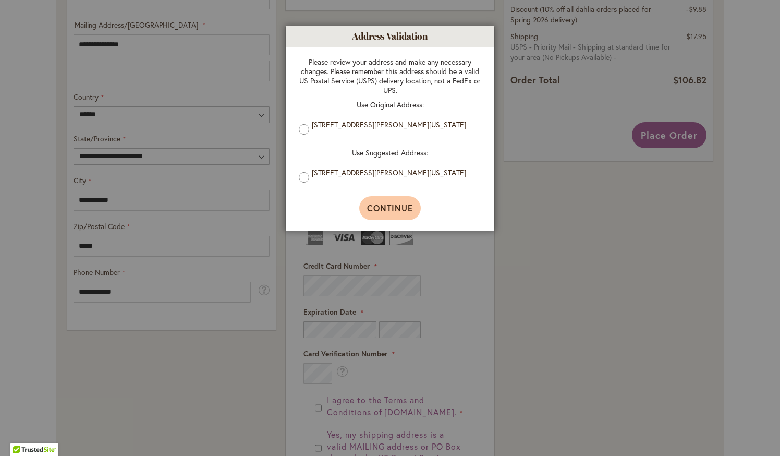
click at [374, 206] on span "Continue" at bounding box center [390, 207] width 46 height 11
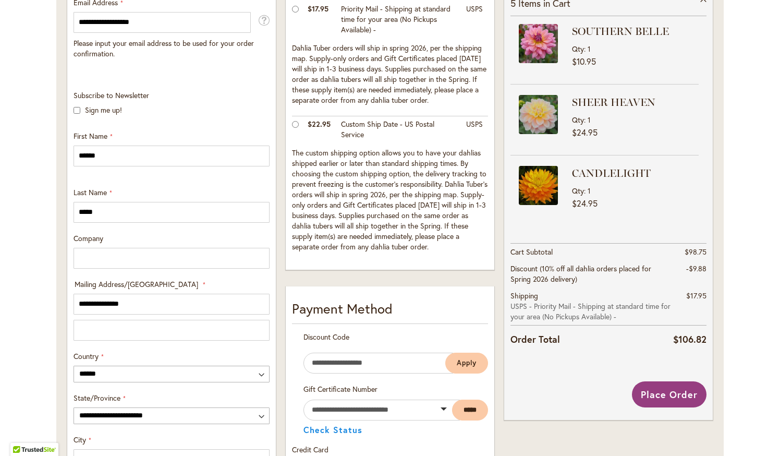
scroll to position [331, 0]
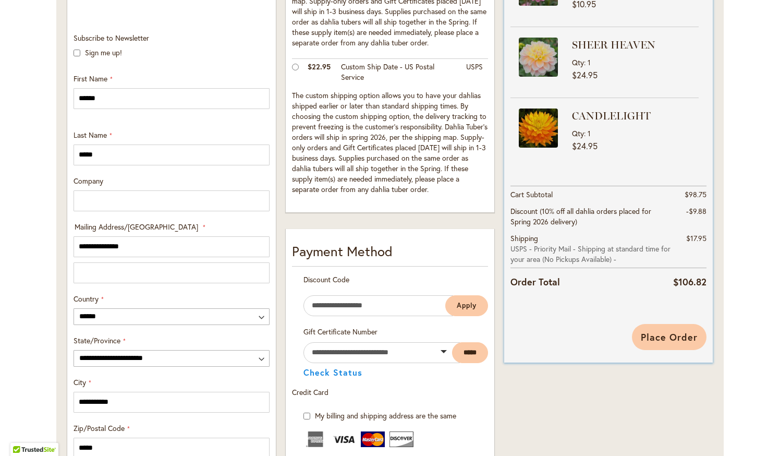
click at [672, 335] on span "Place Order" at bounding box center [669, 336] width 57 height 13
